Goal: Go to known website: Go to known website

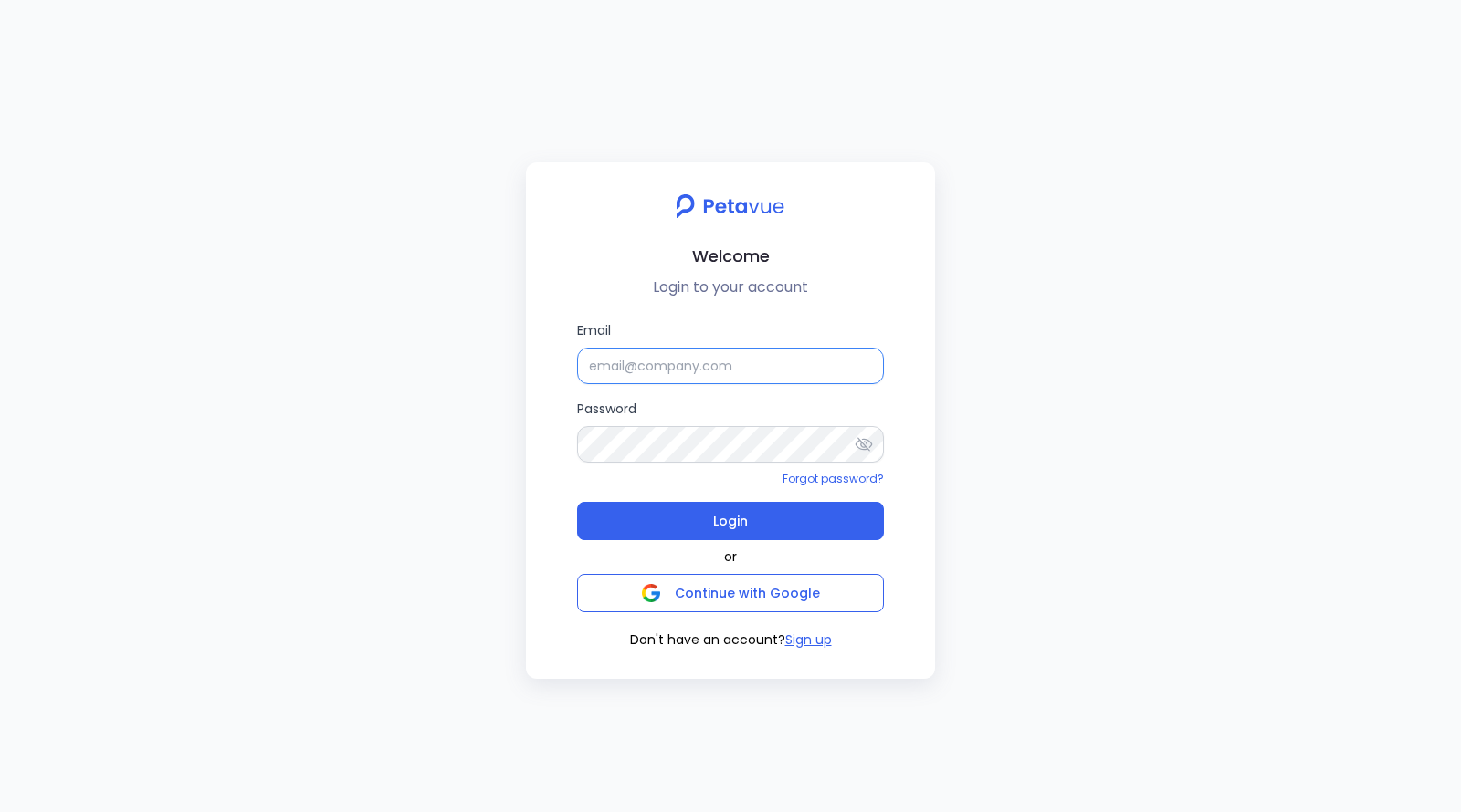
type input "[EMAIL_ADDRESS][DOMAIN_NAME]"
click at [696, 375] on input "support+turingvue@petavue.com" at bounding box center [730, 365] width 307 height 36
